Goal: Task Accomplishment & Management: Complete application form

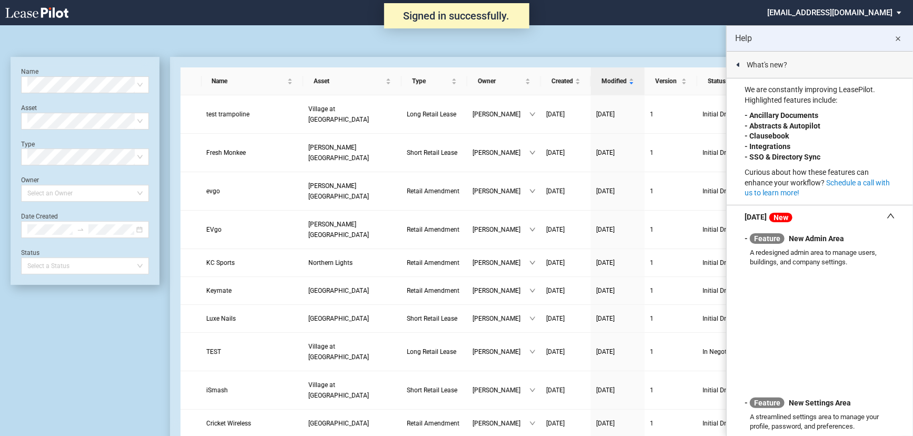
click at [898, 37] on md-icon "close" at bounding box center [898, 39] width 13 height 13
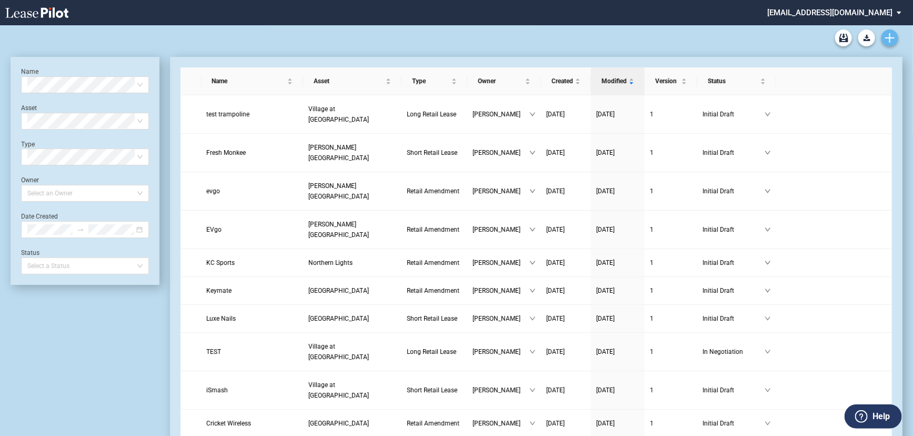
click at [894, 38] on use "Create new document" at bounding box center [889, 37] width 9 height 9
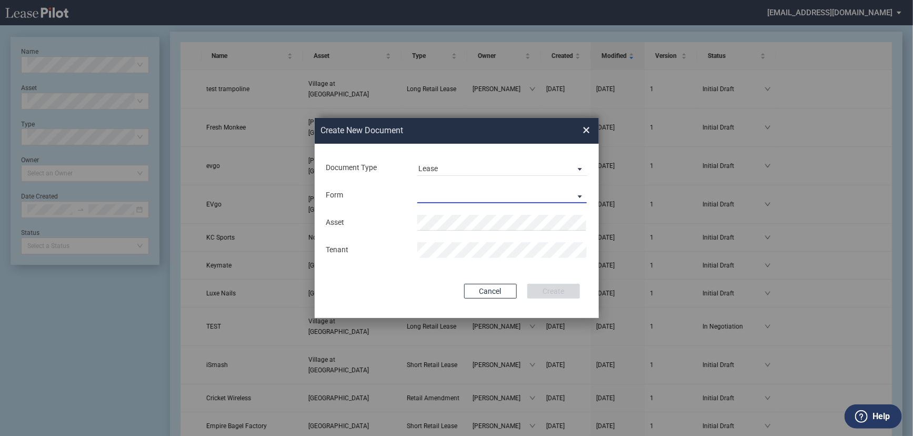
click at [468, 189] on md-select "Long Retail Lease Short Retail Lease" at bounding box center [502, 195] width 170 height 16
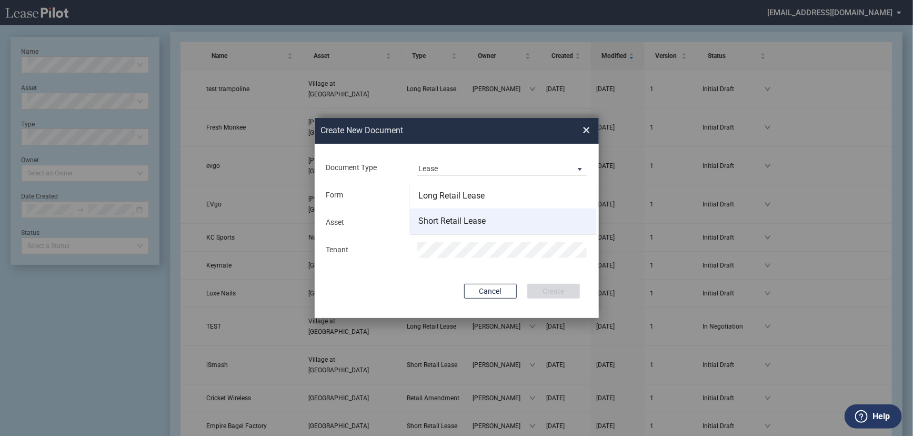
click at [467, 219] on div "Short Retail Lease" at bounding box center [451, 221] width 67 height 12
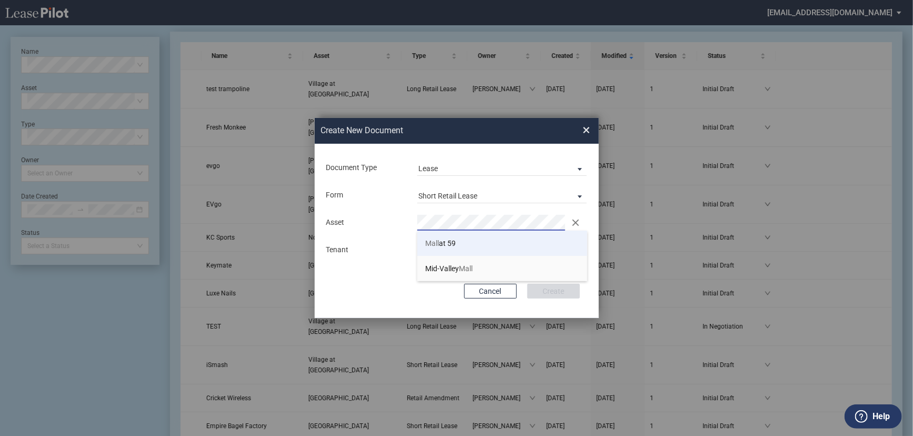
click at [464, 244] on li "Mall at 59" at bounding box center [502, 243] width 170 height 25
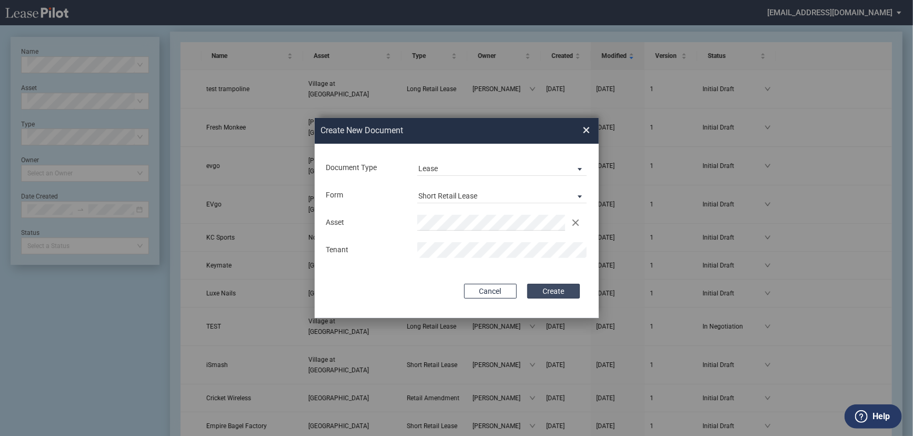
click at [553, 294] on button "Create" at bounding box center [553, 291] width 53 height 15
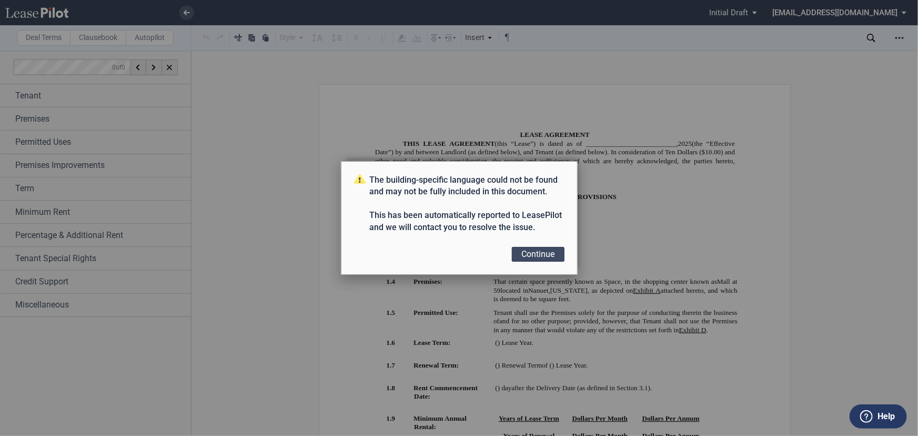
click at [532, 252] on button "Continue" at bounding box center [538, 254] width 53 height 15
click at [535, 257] on button "Continue" at bounding box center [538, 254] width 53 height 15
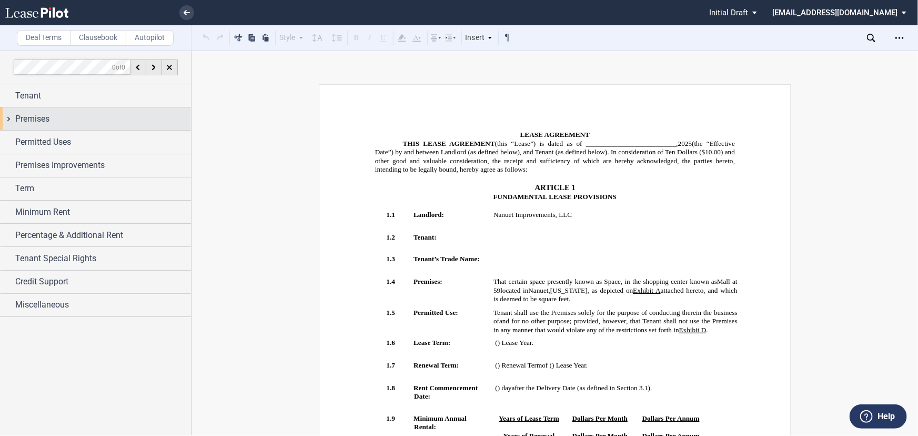
click at [64, 107] on div "Tenant Tenant Information Tenant Trade Name Tenant Name Tenant Info Entity Indi…" at bounding box center [95, 200] width 191 height 233
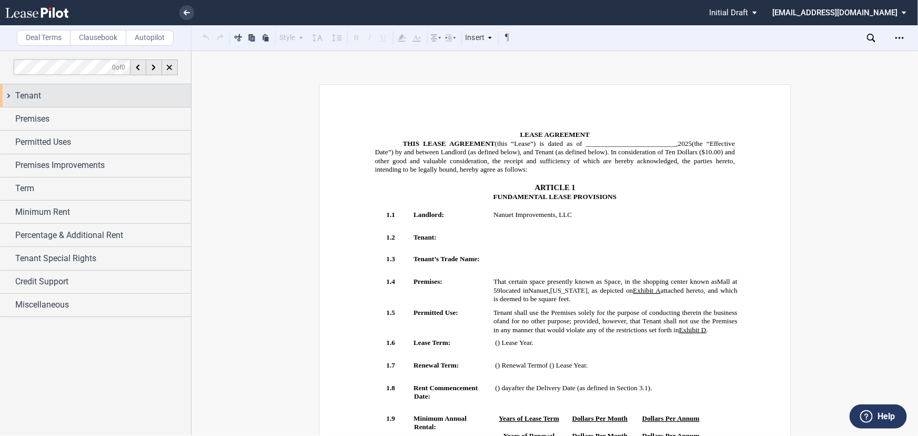
click at [60, 103] on div "Tenant" at bounding box center [95, 95] width 191 height 23
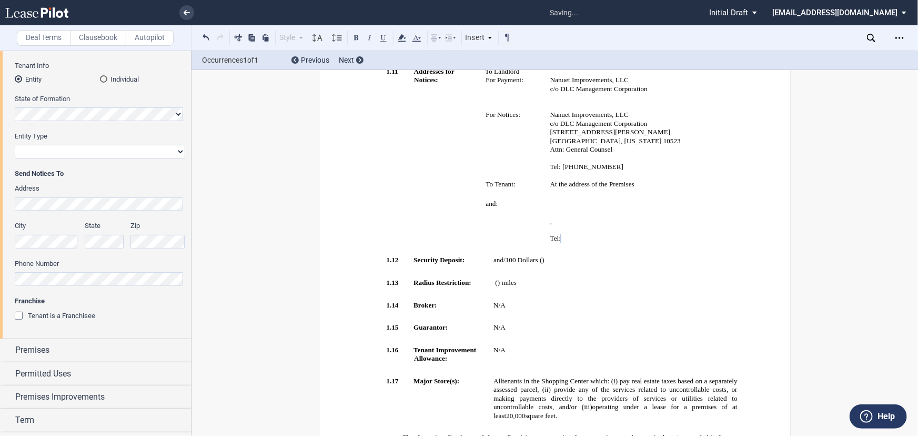
scroll to position [143, 0]
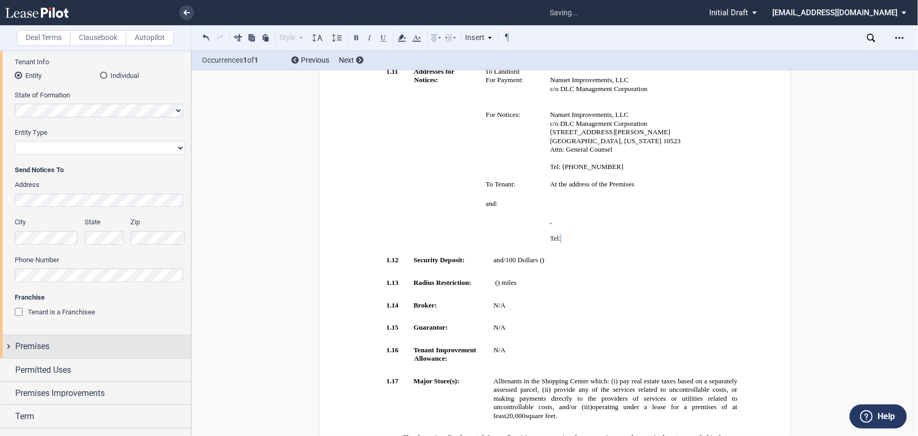
click at [89, 347] on div "Premises" at bounding box center [103, 346] width 176 height 13
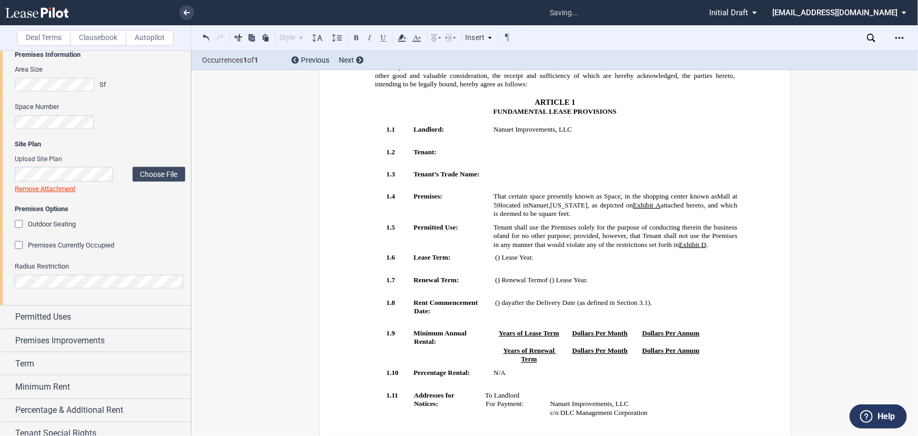
scroll to position [478, 0]
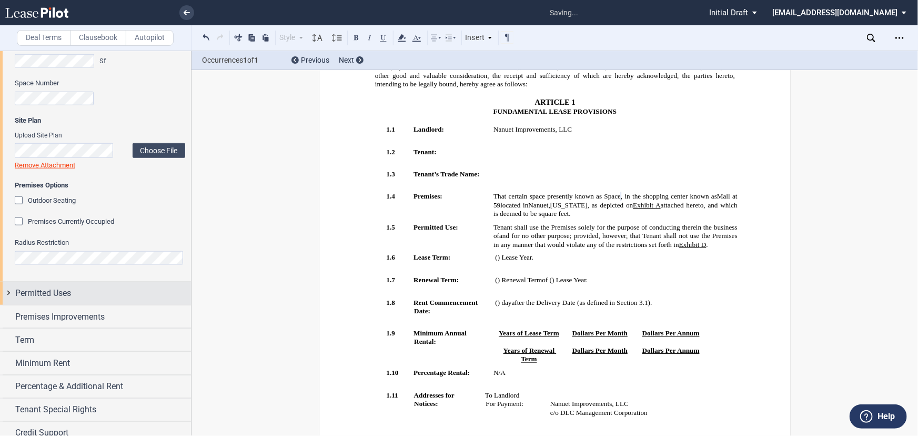
click at [92, 296] on div "Permitted Uses" at bounding box center [103, 293] width 176 height 13
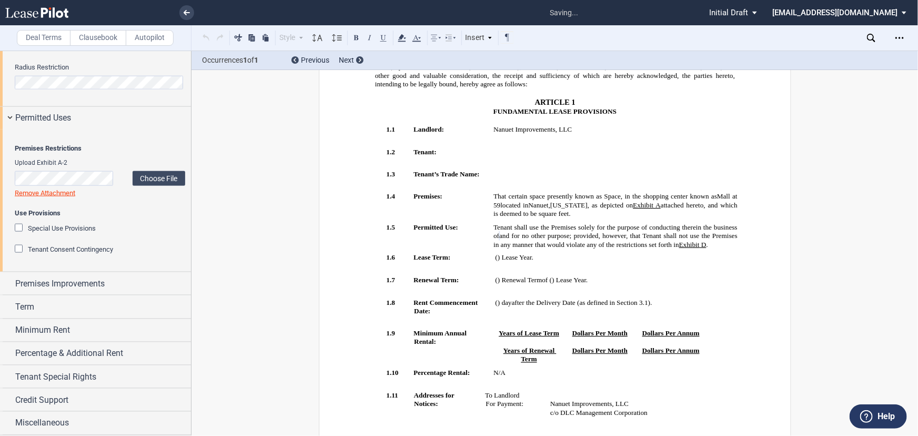
scroll to position [669, 0]
click at [165, 186] on label "Choose File" at bounding box center [159, 178] width 53 height 15
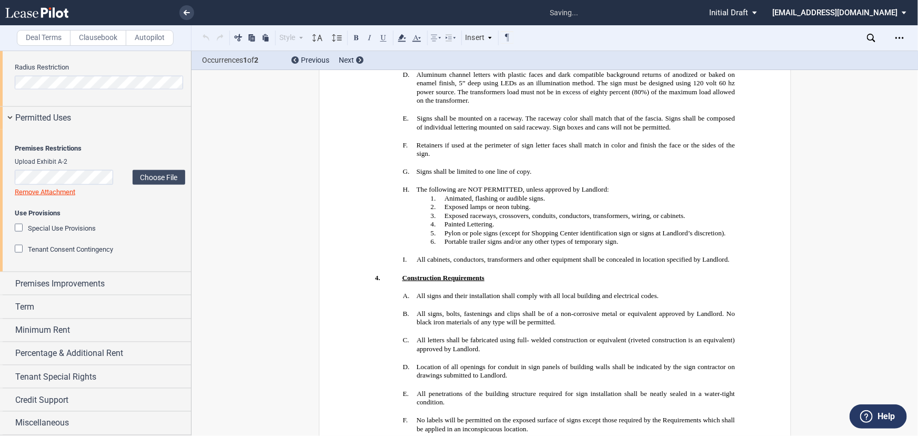
scroll to position [10126, 0]
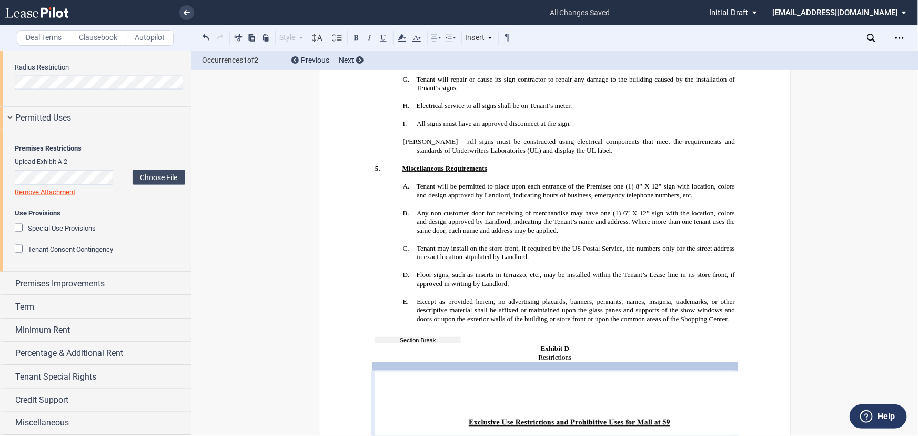
click at [53, 232] on span "Special Use Provisions" at bounding box center [62, 228] width 68 height 8
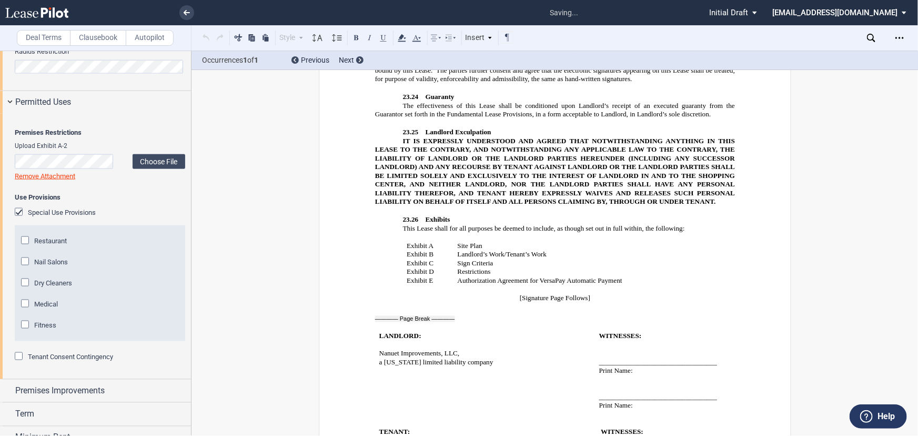
scroll to position [7803, 0]
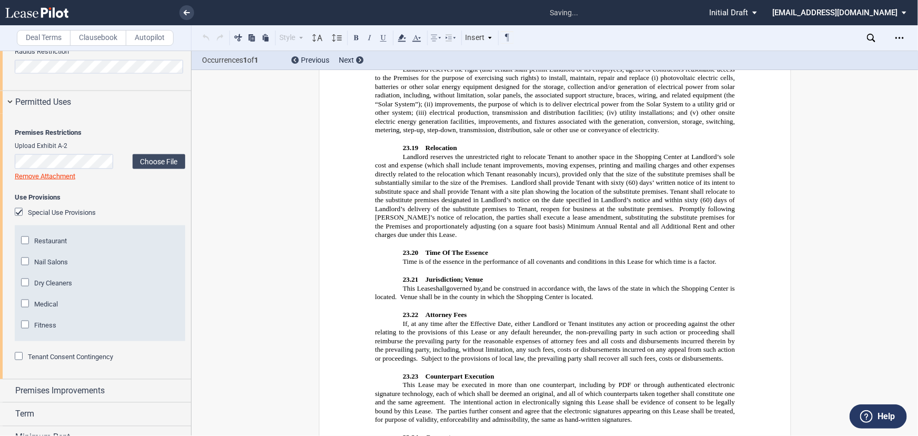
click at [38, 329] on span "Fitness" at bounding box center [45, 325] width 22 height 8
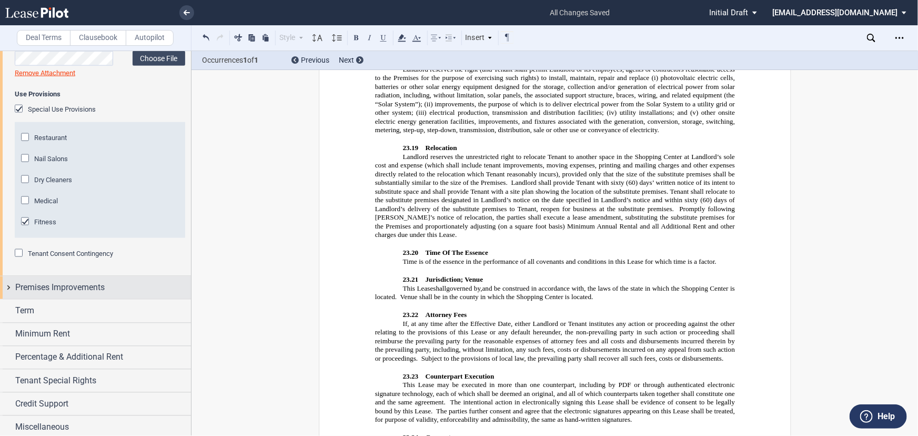
scroll to position [813, 0]
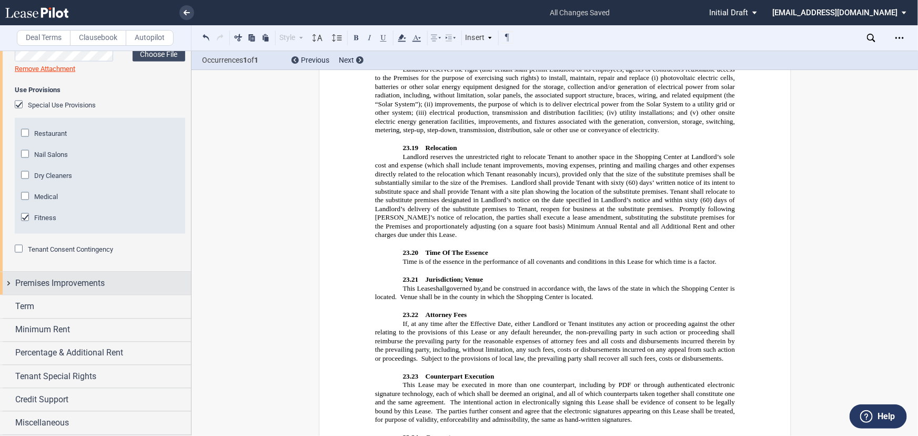
click at [94, 290] on span "Premises Improvements" at bounding box center [59, 283] width 89 height 13
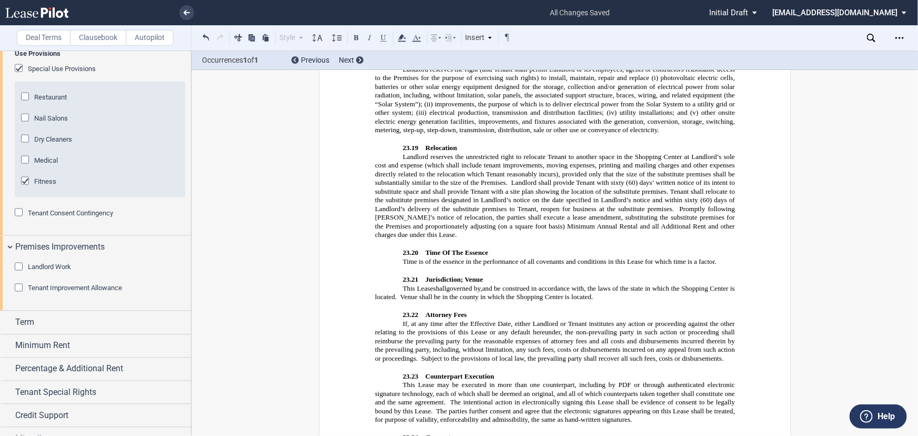
scroll to position [886, 0]
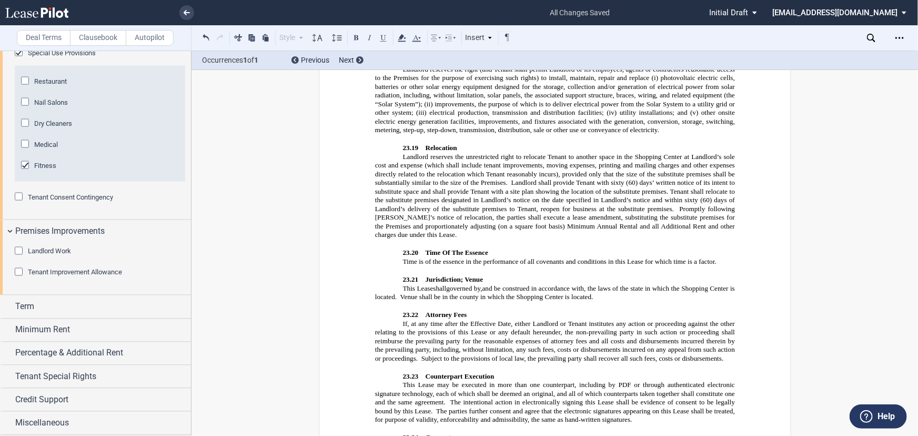
click at [49, 254] on span "Landlord Work" at bounding box center [49, 251] width 43 height 8
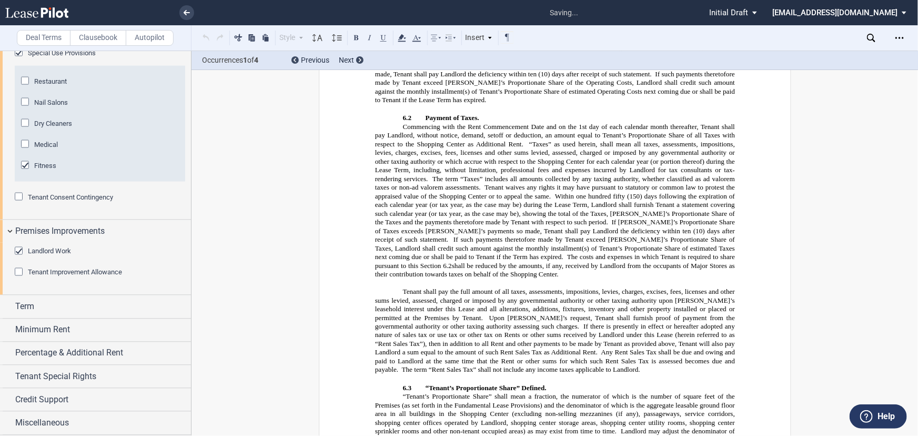
scroll to position [737, 0]
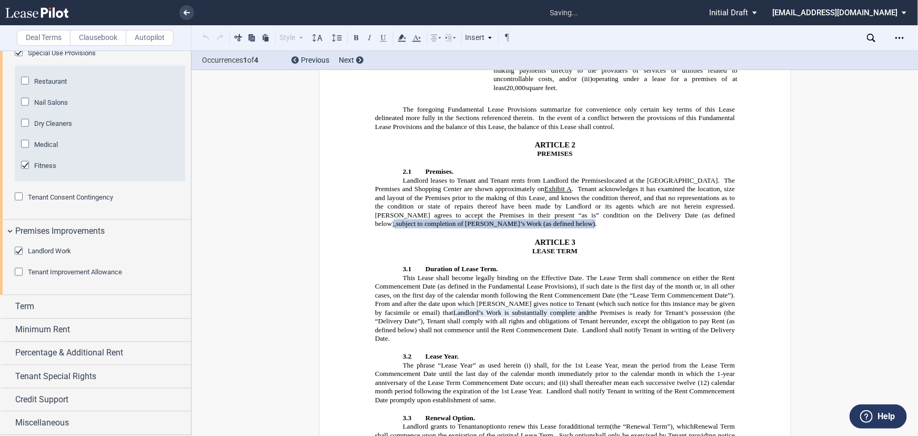
click at [52, 274] on span "Tenant Improvement Allowance" at bounding box center [75, 272] width 94 height 8
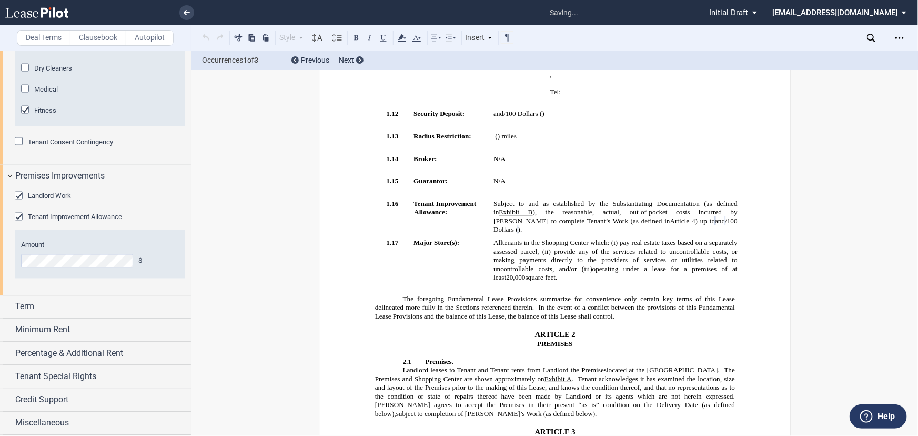
scroll to position [941, 0]
click at [77, 303] on div "Term" at bounding box center [103, 306] width 176 height 13
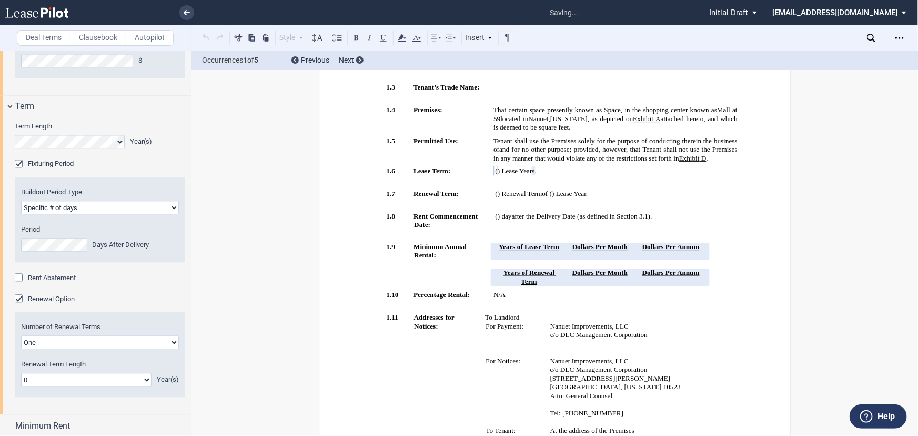
scroll to position [136, 0]
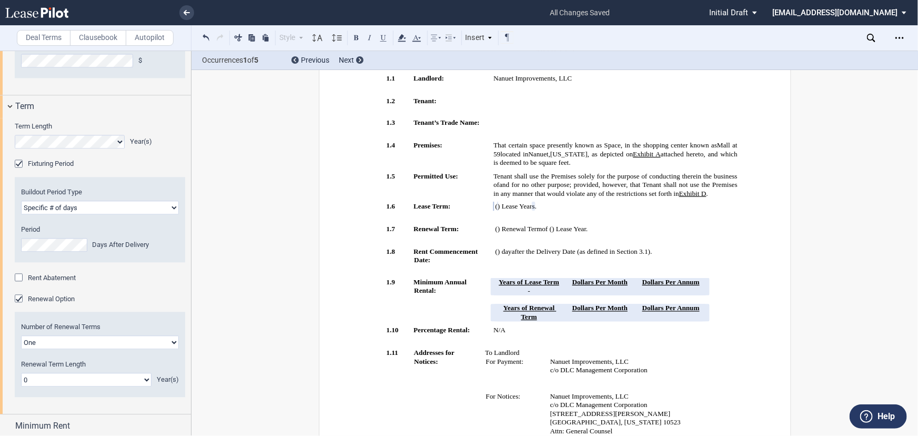
click at [121, 214] on select "Earlier of days/opening Specific # of days" at bounding box center [100, 208] width 158 height 14
select select "earlier of days"
click at [21, 214] on select "Earlier of days/opening Specific # of days" at bounding box center [100, 208] width 158 height 14
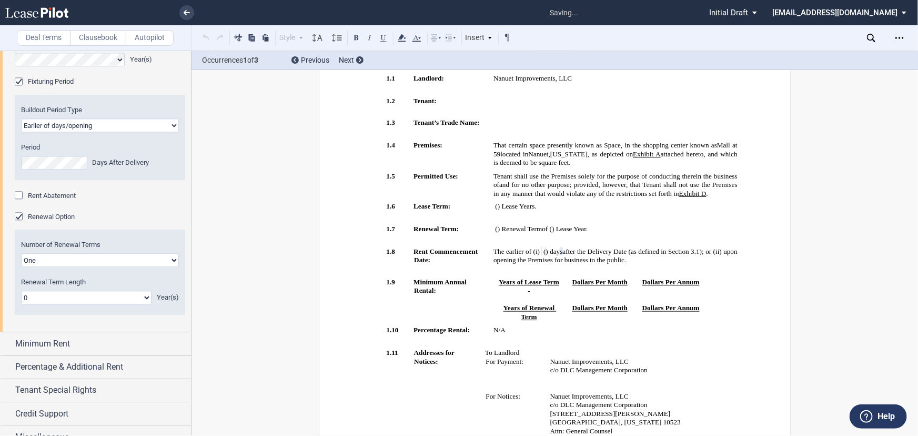
scroll to position [1180, 0]
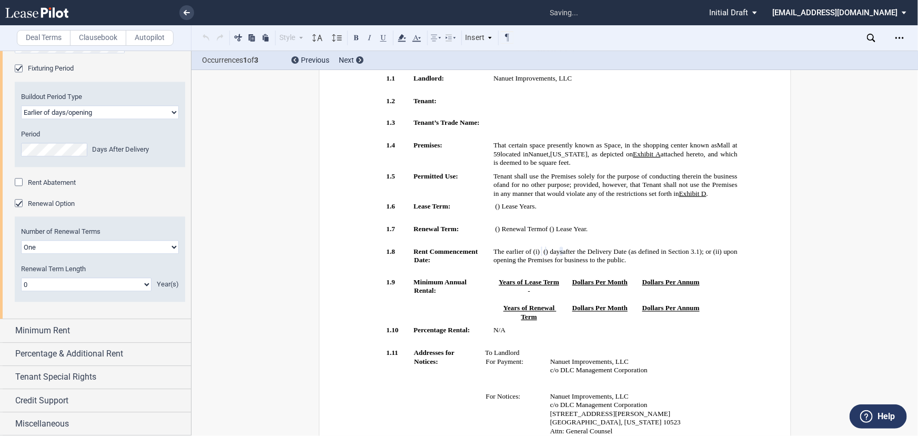
click at [81, 254] on select "One Two" at bounding box center [100, 247] width 158 height 14
select select "2"
click at [21, 254] on select "One Two" at bounding box center [100, 247] width 158 height 14
click at [58, 291] on select "0 1 2 3 4 5 6 7 8 9 10 11 12 13 14 15 16 17 18 19 20" at bounding box center [86, 284] width 131 height 14
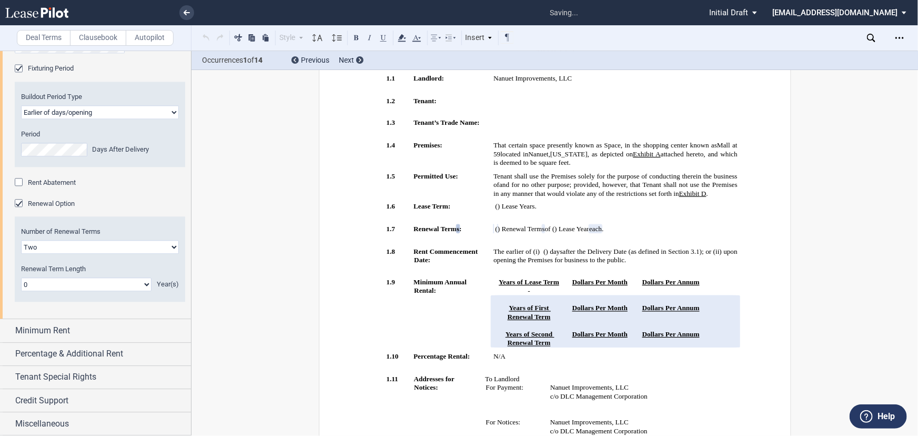
click at [58, 291] on select "0 1 2 3 4 5 6 7 8 9 10 11 12 13 14 15 16 17 18 19 20" at bounding box center [86, 284] width 131 height 14
select select "number:5"
click at [21, 291] on select "0 1 2 3 4 5 6 7 8 9 10 11 12 13 14 15 16 17 18 19 20" at bounding box center [86, 284] width 131 height 14
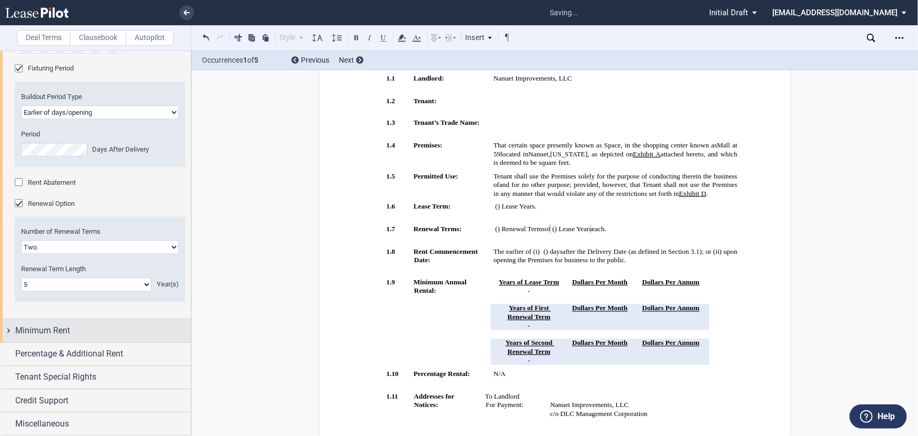
click at [72, 342] on div "Minimum Rent" at bounding box center [95, 330] width 191 height 23
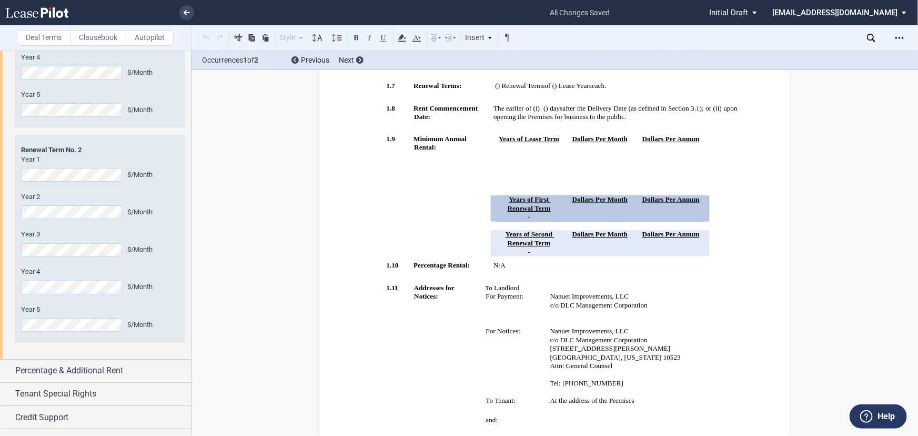
scroll to position [1898, 0]
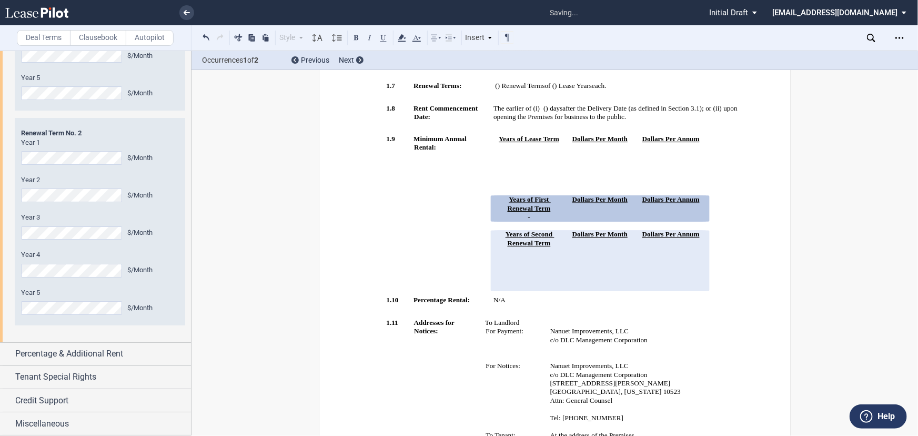
click at [134, 325] on div "Renewal Term Renewal Term No. 2 Year 1 $/Month Year 2 $/Month Year 3 $/Month Ye…" at bounding box center [100, 221] width 171 height 207
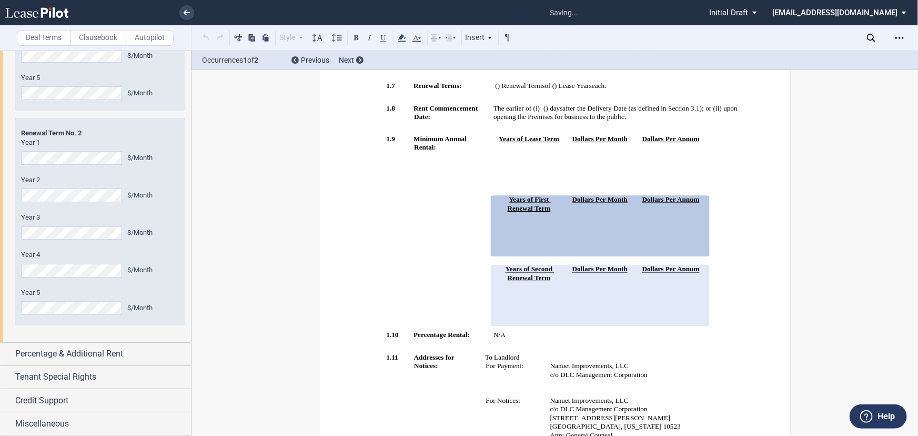
scroll to position [1912, 0]
click at [92, 349] on span "Percentage & Additional Rent" at bounding box center [69, 353] width 108 height 13
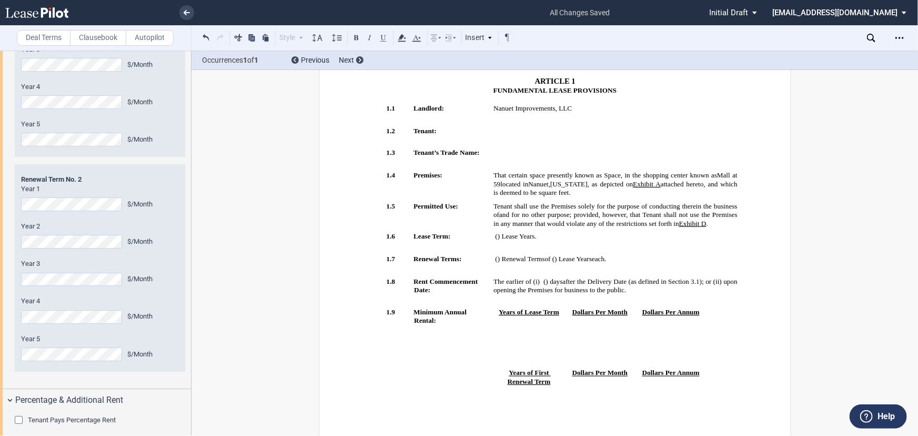
scroll to position [2035, 0]
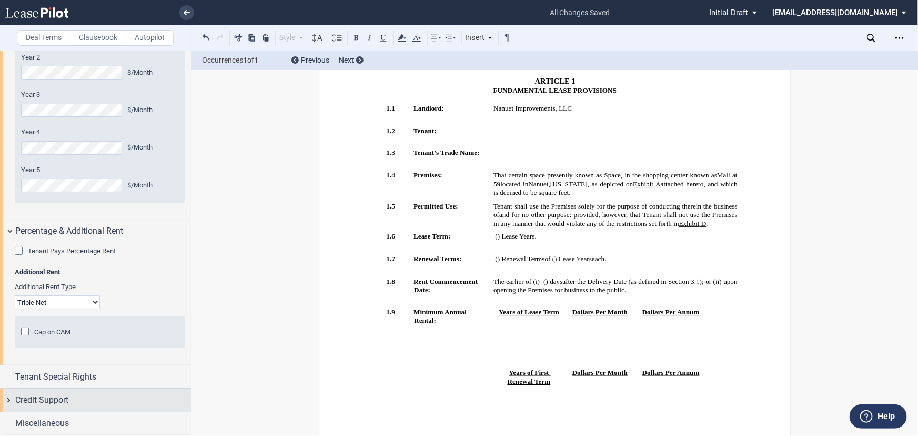
click at [95, 395] on div "Credit Support" at bounding box center [103, 400] width 176 height 13
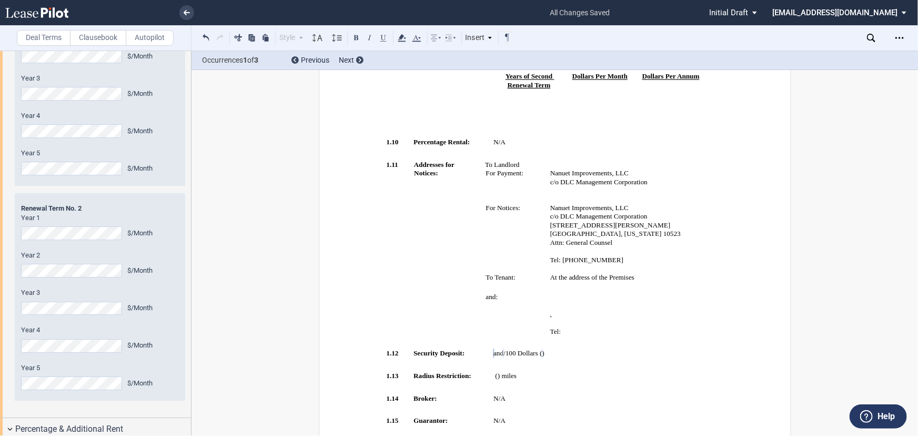
scroll to position [1780, 0]
